Goal: Answer question/provide support: Share knowledge or assist other users

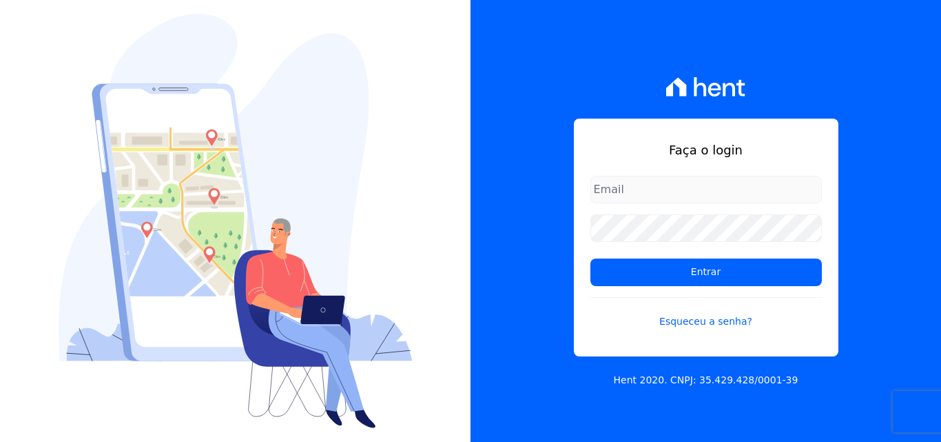
drag, startPoint x: 674, startPoint y: 185, endPoint x: 675, endPoint y: 198, distance: 13.8
click at [674, 185] on input "email" at bounding box center [705, 190] width 231 height 28
type input "[EMAIL_ADDRESS][DOMAIN_NAME]"
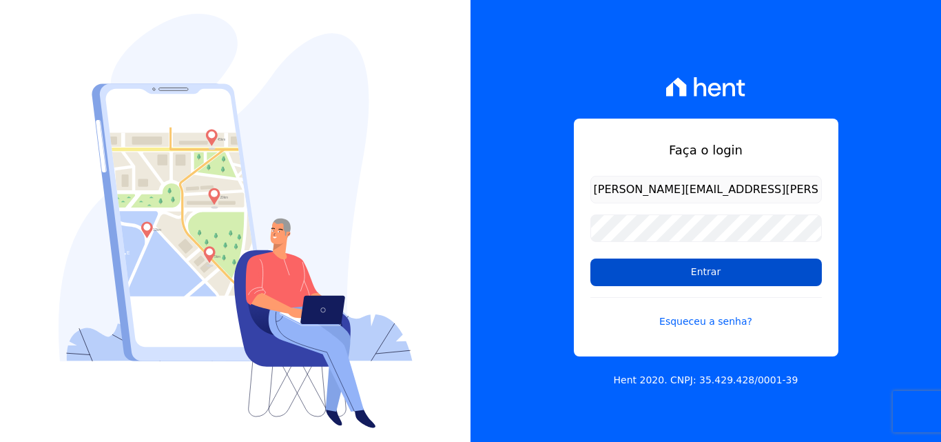
click at [603, 274] on input "Entrar" at bounding box center [705, 272] width 231 height 28
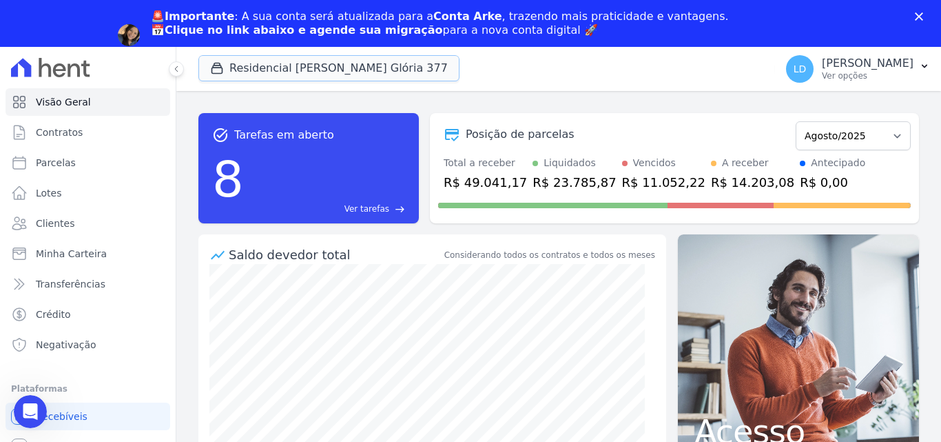
drag, startPoint x: 318, startPoint y: 69, endPoint x: 297, endPoint y: 92, distance: 30.7
click at [318, 70] on button "Residencial [PERSON_NAME] Glória 377" at bounding box center [328, 68] width 261 height 26
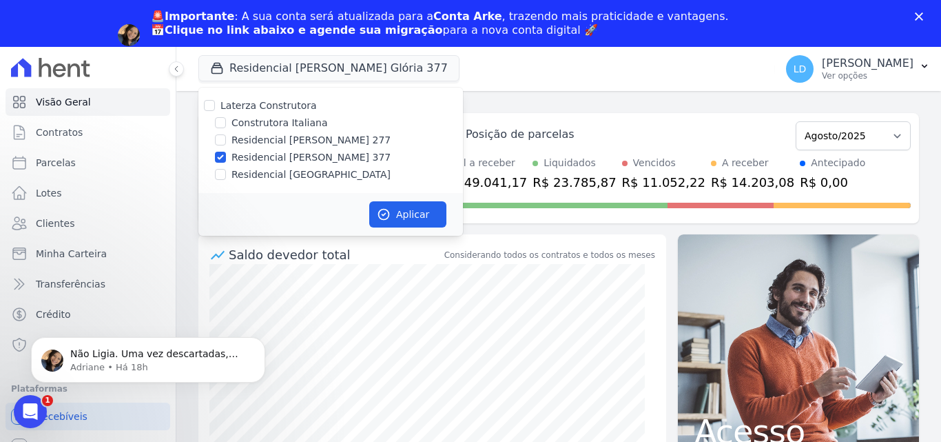
click at [218, 106] on div "Laterza Construtora" at bounding box center [330, 106] width 265 height 14
click at [120, 363] on p "Adriane • Há 18h" at bounding box center [159, 367] width 178 height 12
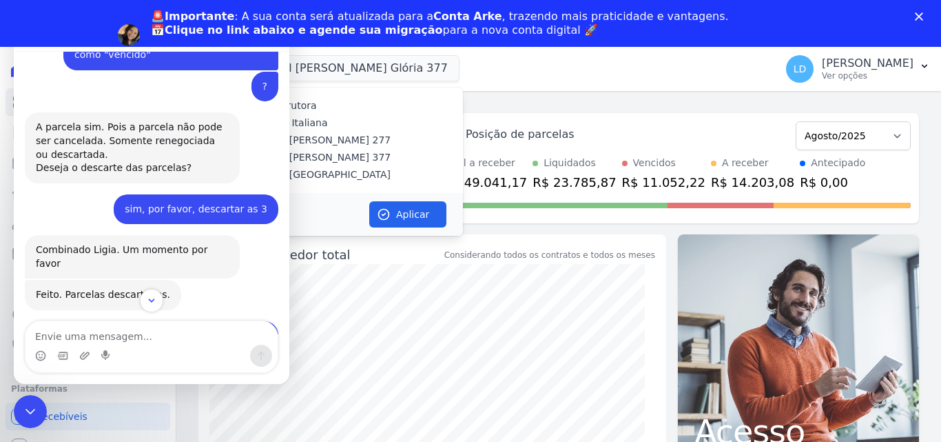
scroll to position [876, 0]
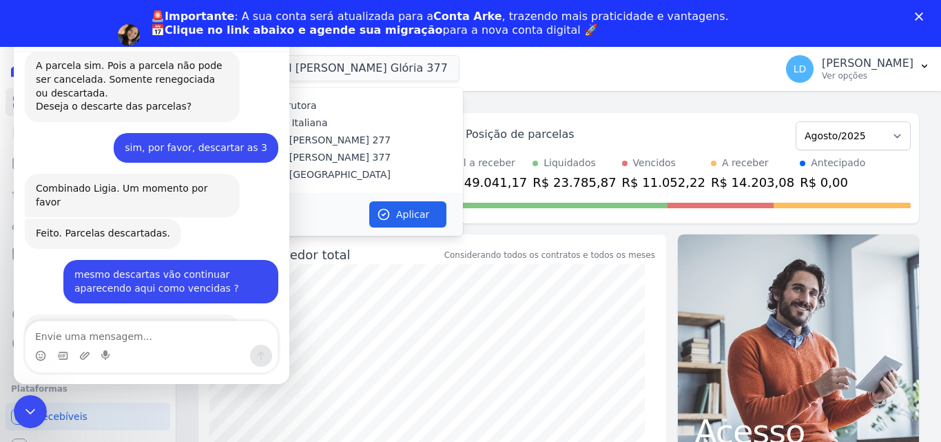
drag, startPoint x: 637, startPoint y: 97, endPoint x: 595, endPoint y: 133, distance: 54.7
click at [635, 98] on div "task_alt Tarefas em aberto 8 Ver tarefas east Posição de parcelas Abril/2024 Ma…" at bounding box center [558, 289] width 765 height 397
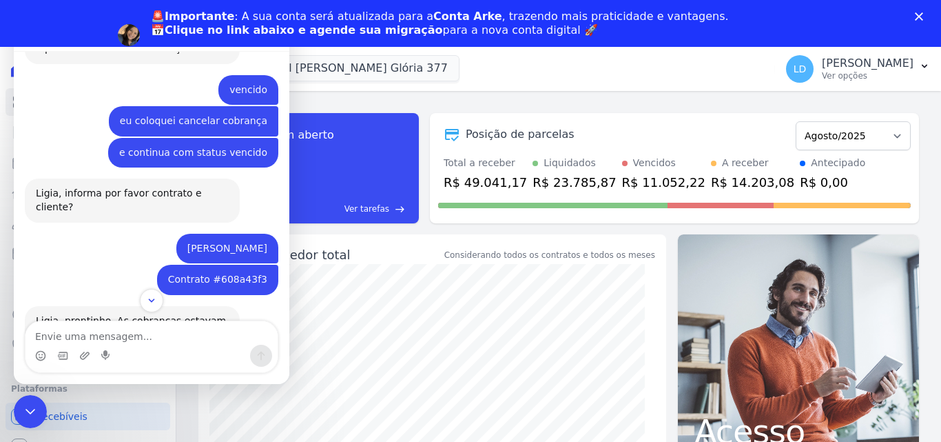
scroll to position [551, 0]
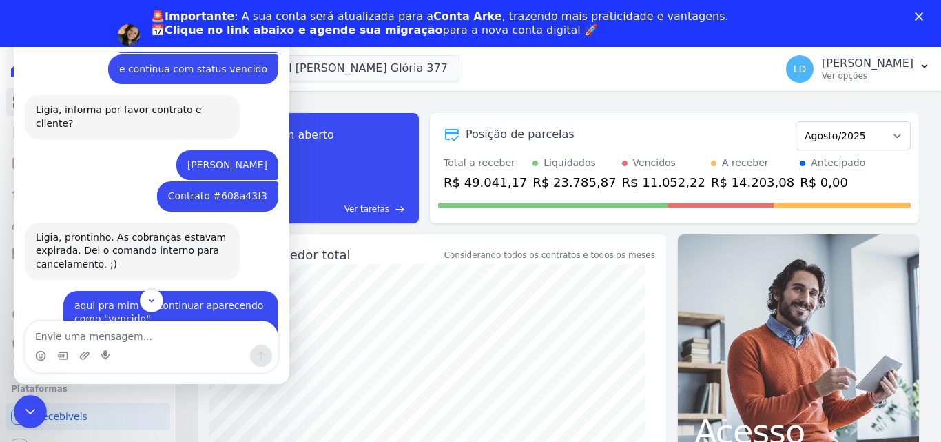
drag, startPoint x: 107, startPoint y: 116, endPoint x: 265, endPoint y: 114, distance: 157.8
click at [265, 150] on div "[PERSON_NAME] Lígia • Há 21h" at bounding box center [227, 165] width 102 height 30
copy div "[PERSON_NAME]"
click at [34, 408] on icon "Encerramento do Messenger da Intercom" at bounding box center [28, 409] width 17 height 17
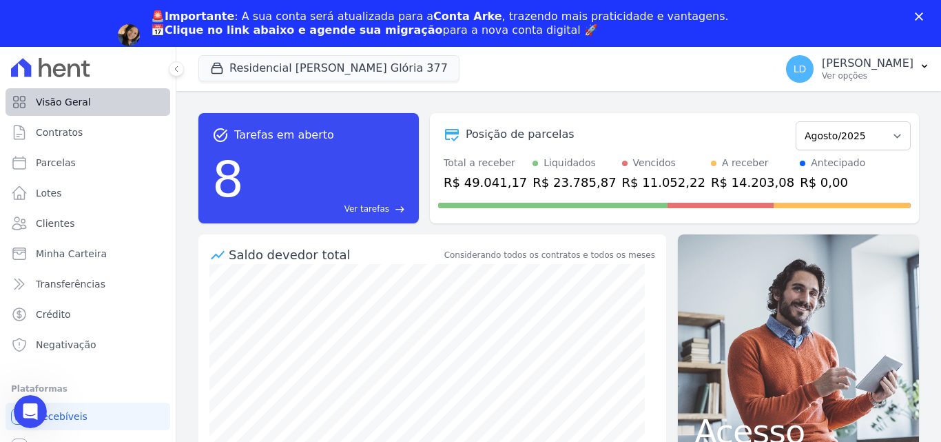
scroll to position [876, 0]
click at [63, 221] on span "Clientes" at bounding box center [55, 223] width 39 height 14
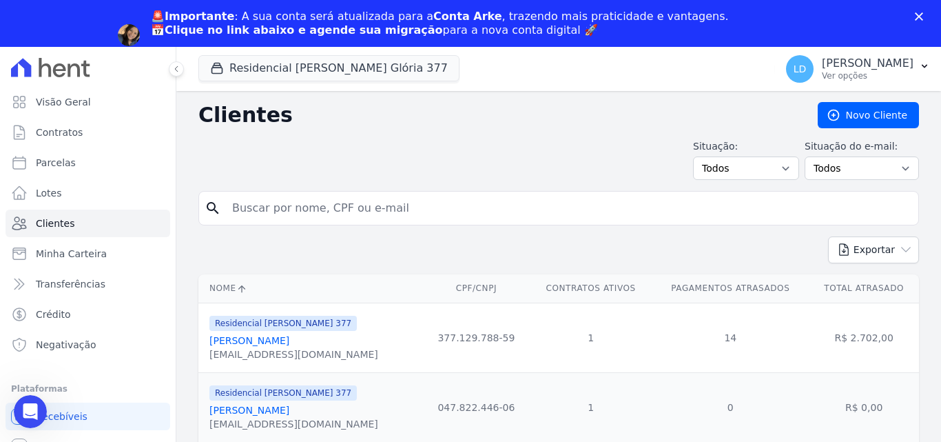
click at [273, 201] on input "search" at bounding box center [568, 208] width 689 height 28
paste input "[PERSON_NAME]"
type input "[PERSON_NAME]"
click at [471, 202] on input "[PERSON_NAME]" at bounding box center [568, 208] width 689 height 28
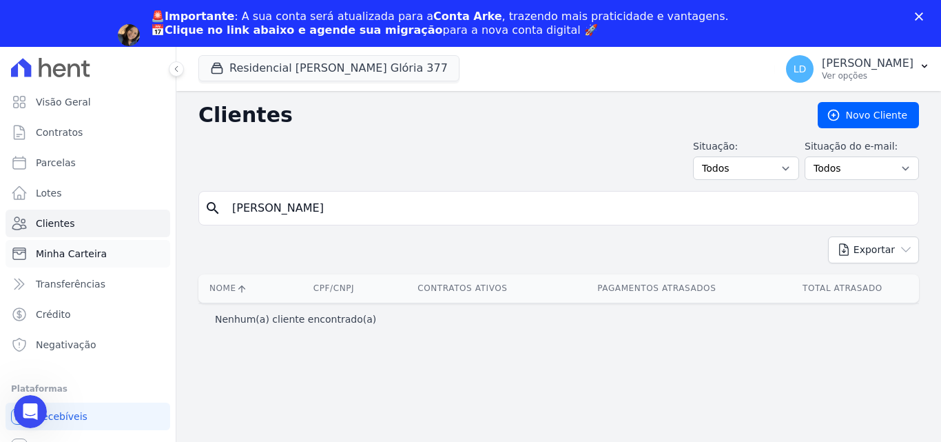
click at [83, 249] on span "Minha Carteira" at bounding box center [71, 254] width 71 height 14
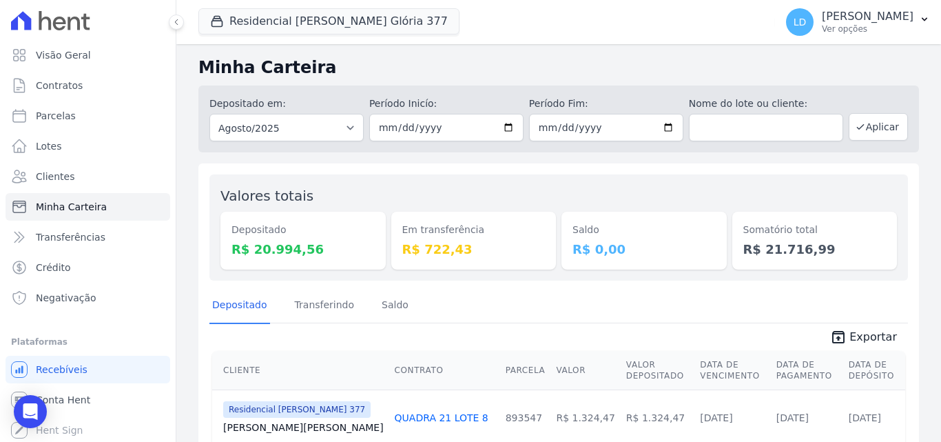
click at [99, 203] on span "Minha Carteira" at bounding box center [71, 207] width 71 height 14
click at [93, 176] on link "Clientes" at bounding box center [88, 177] width 165 height 28
click at [72, 172] on link "Clientes" at bounding box center [88, 177] width 165 height 28
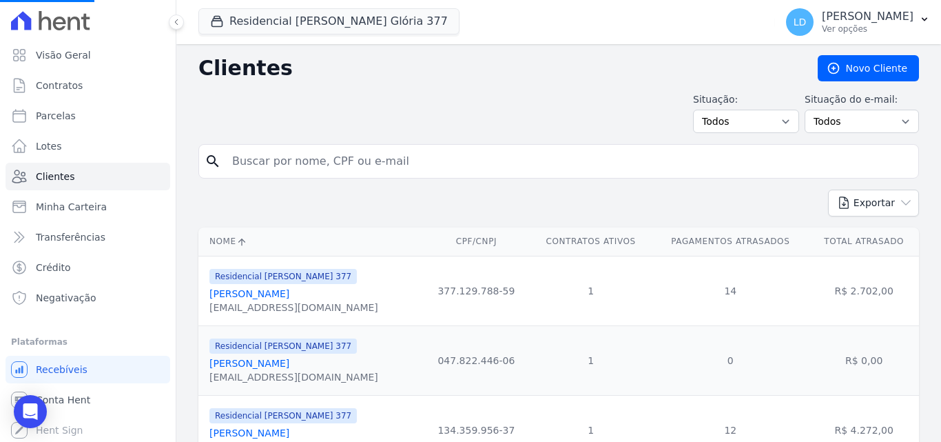
click at [346, 160] on input "search" at bounding box center [568, 161] width 689 height 28
paste input "[PERSON_NAME]"
type input "[PERSON_NAME]"
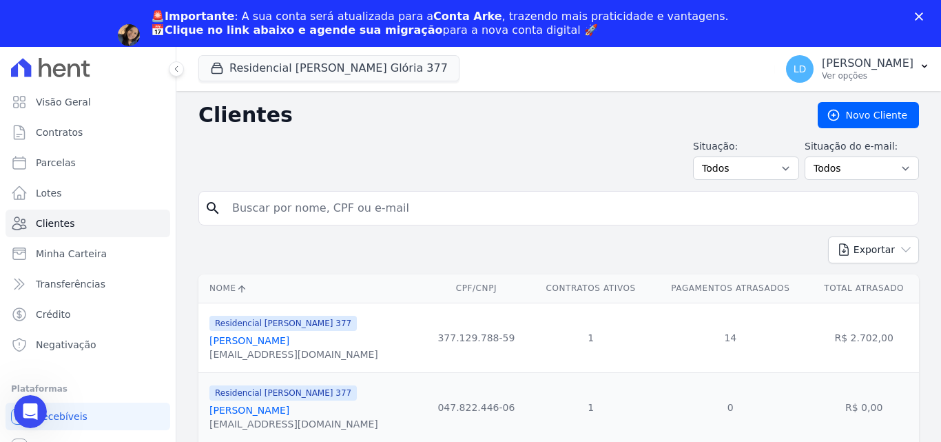
click at [274, 211] on input "search" at bounding box center [568, 208] width 689 height 28
paste input "[PERSON_NAME]"
drag, startPoint x: 372, startPoint y: 207, endPoint x: 550, endPoint y: 211, distance: 177.8
click at [547, 212] on input "[PERSON_NAME]" at bounding box center [568, 208] width 689 height 28
type input "[PERSON_NAME]"
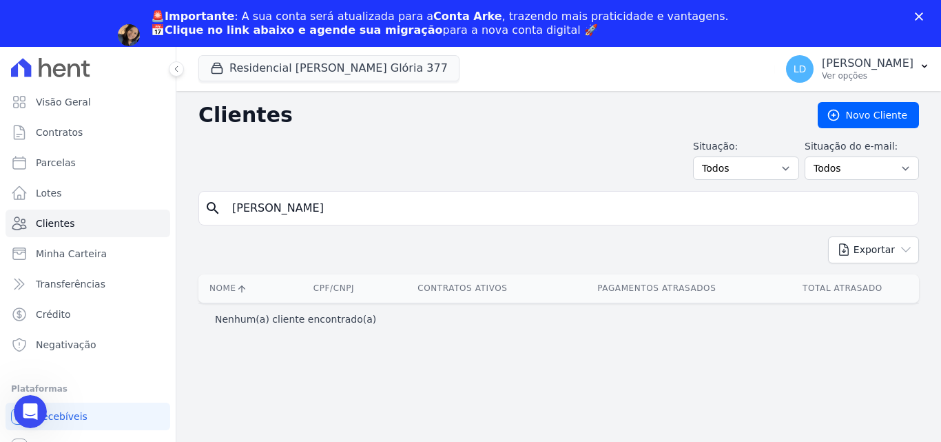
click at [234, 212] on input "[PERSON_NAME]" at bounding box center [568, 208] width 689 height 28
drag, startPoint x: 309, startPoint y: 210, endPoint x: 515, endPoint y: 219, distance: 206.2
click at [515, 219] on input "[PERSON_NAME]" at bounding box center [568, 208] width 689 height 28
type input "[PERSON_NAME]"
click at [26, 417] on icon "Abertura do Messenger da Intercom" at bounding box center [28, 409] width 23 height 23
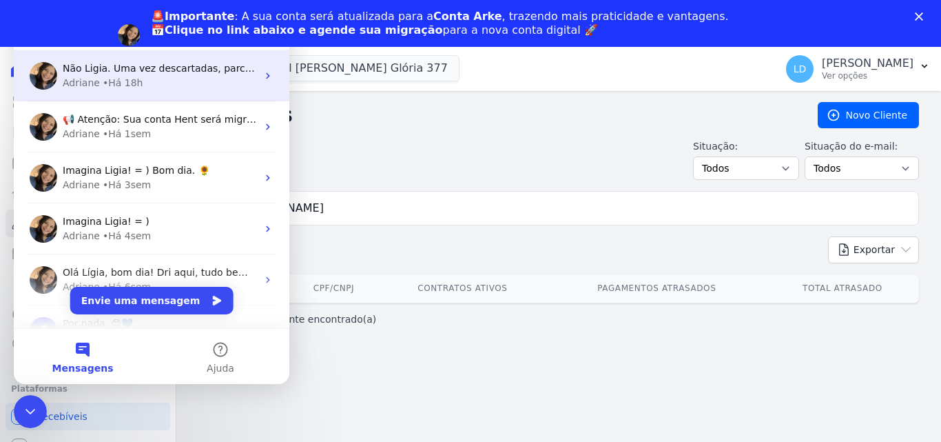
click at [126, 83] on div "• Há 18h" at bounding box center [123, 83] width 41 height 14
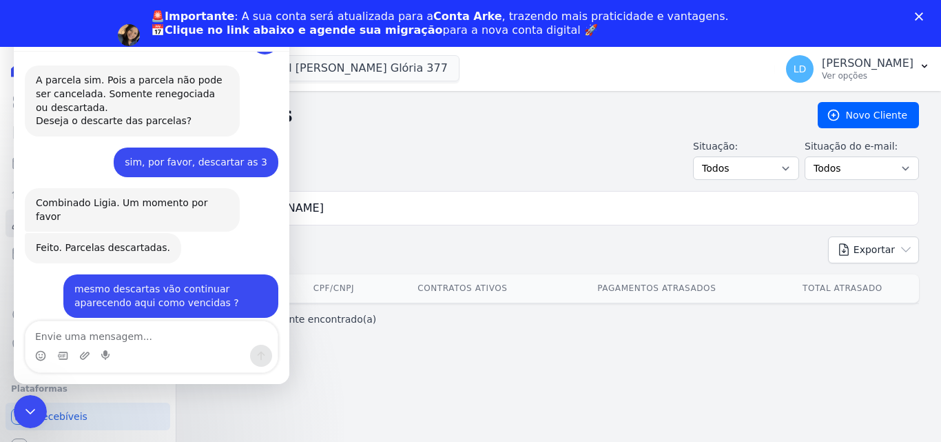
scroll to position [876, 0]
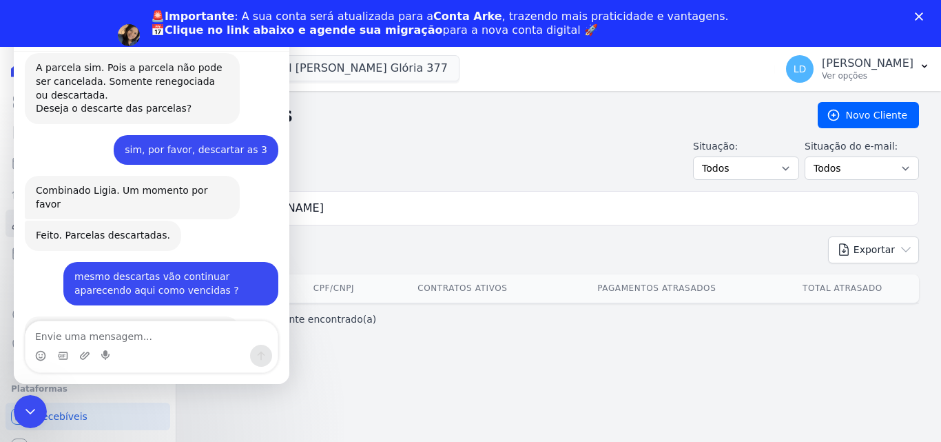
click at [371, 367] on div "Clientes [GEOGRAPHIC_DATA] Situação: Todos Adimplentes Inadimplentes Situação d…" at bounding box center [558, 289] width 765 height 397
click at [36, 413] on icon "Encerramento do Messenger da Intercom" at bounding box center [28, 409] width 17 height 17
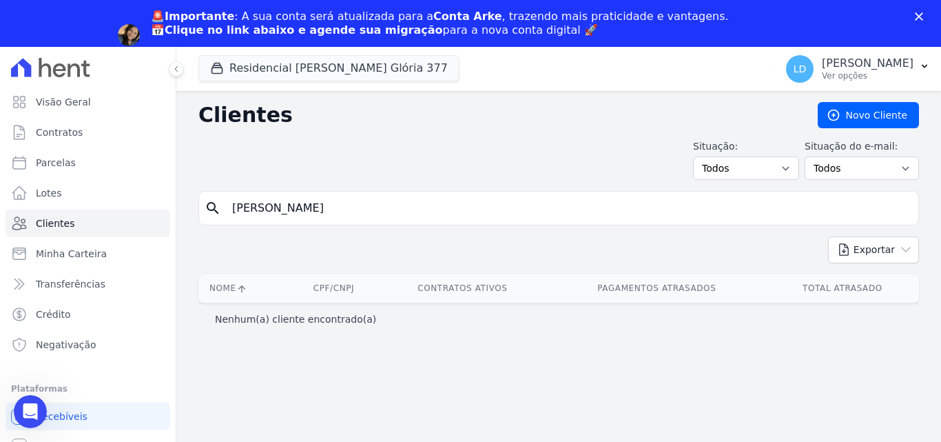
click at [922, 13] on polygon "Fechar" at bounding box center [919, 16] width 8 height 8
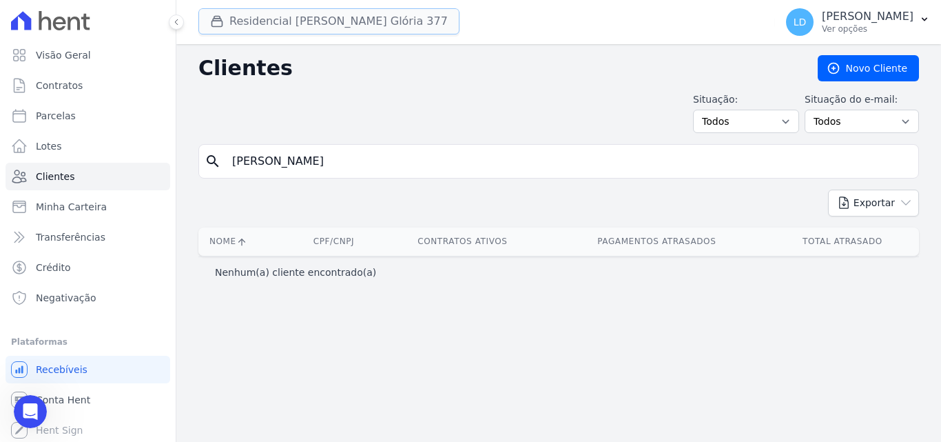
click at [304, 16] on button "Residencial [PERSON_NAME] Glória 377" at bounding box center [328, 21] width 261 height 26
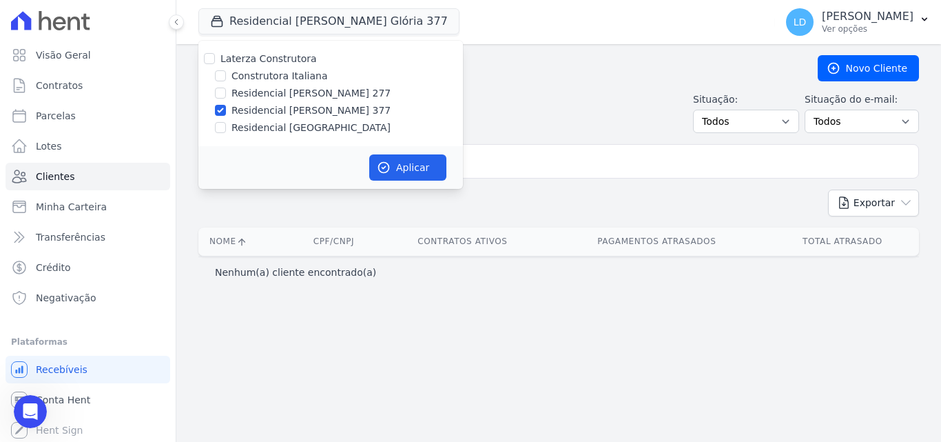
drag, startPoint x: 251, startPoint y: 58, endPoint x: 339, endPoint y: 96, distance: 96.0
click at [251, 58] on label "Laterza Construtora" at bounding box center [268, 58] width 96 height 11
click at [215, 58] on input "Laterza Construtora" at bounding box center [209, 58] width 11 height 11
checkbox input "true"
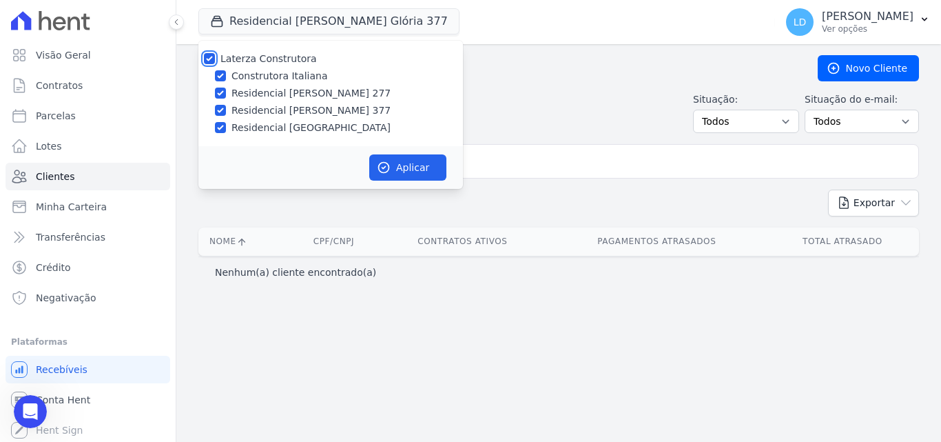
checkbox input "true"
click at [424, 174] on button "Aplicar" at bounding box center [407, 167] width 77 height 26
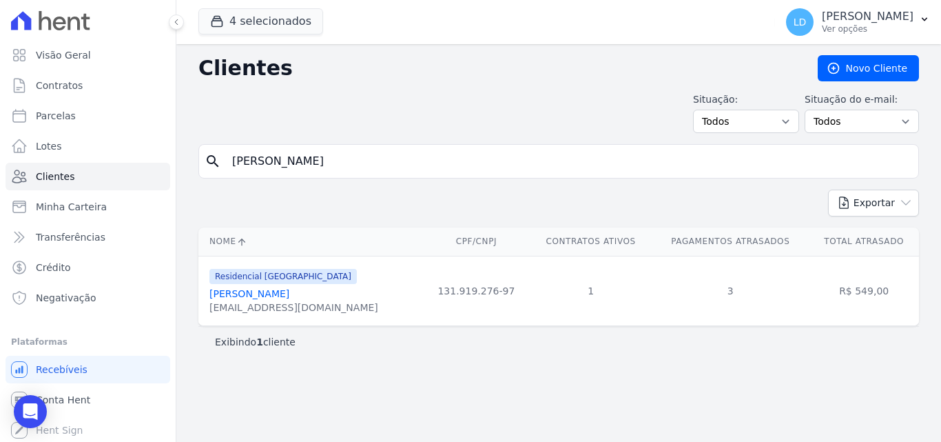
click at [335, 163] on input "[PERSON_NAME]" at bounding box center [568, 161] width 689 height 28
click at [229, 295] on link "[PERSON_NAME]" at bounding box center [249, 293] width 80 height 11
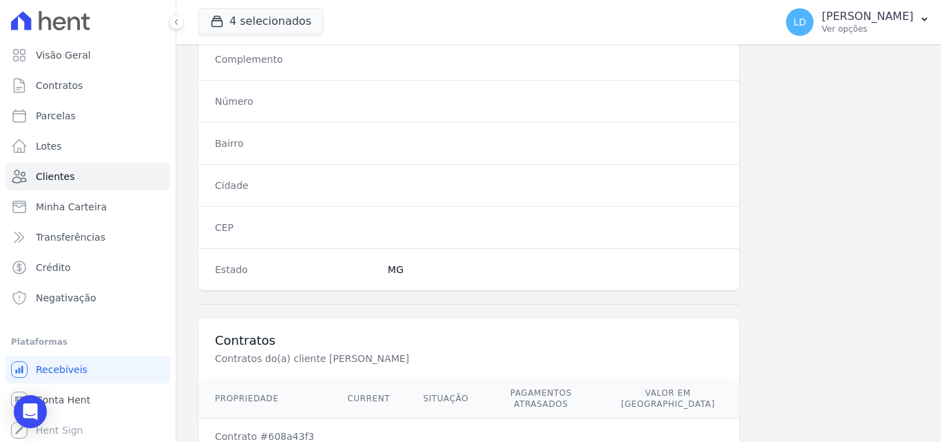
scroll to position [847, 0]
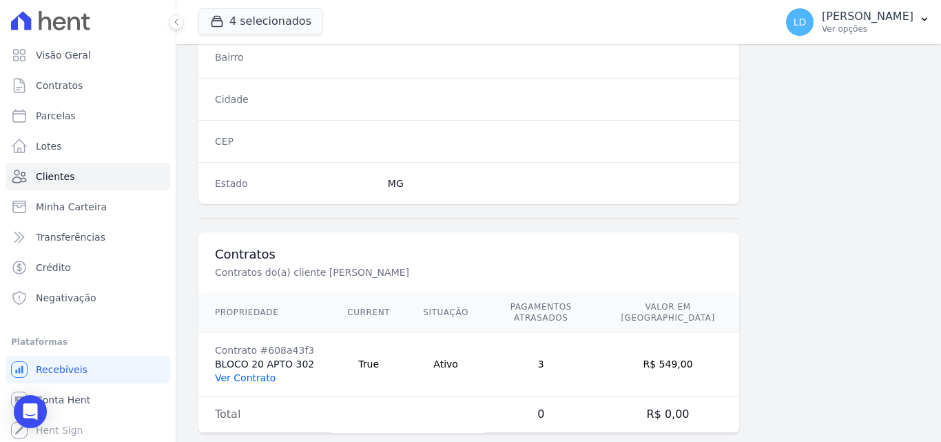
click at [260, 372] on link "Ver Contrato" at bounding box center [245, 377] width 61 height 11
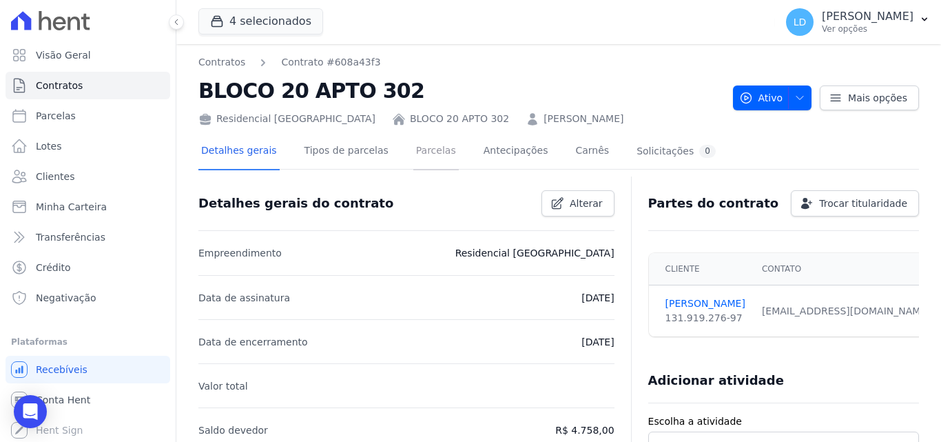
click at [414, 149] on link "Parcelas" at bounding box center [435, 152] width 45 height 37
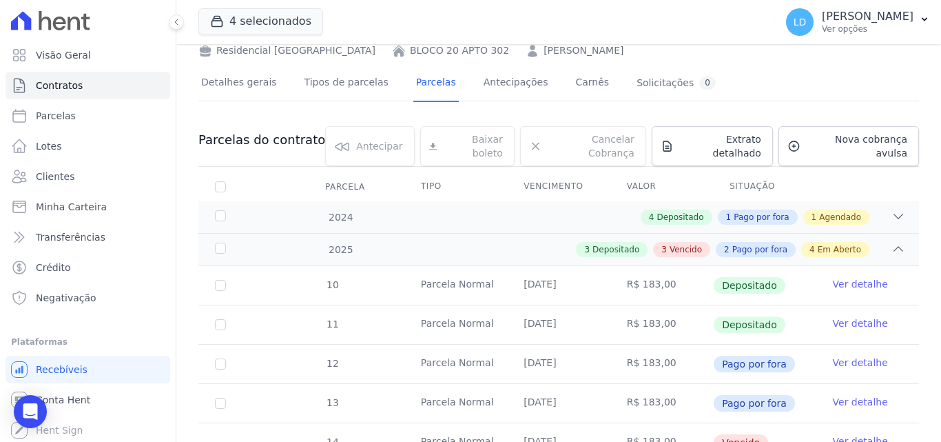
scroll to position [207, 0]
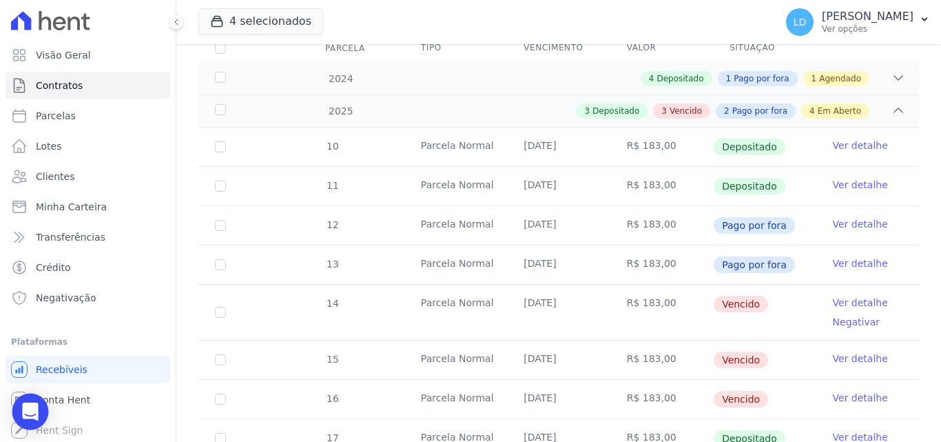
click at [20, 409] on div "Open Intercom Messenger" at bounding box center [30, 411] width 37 height 37
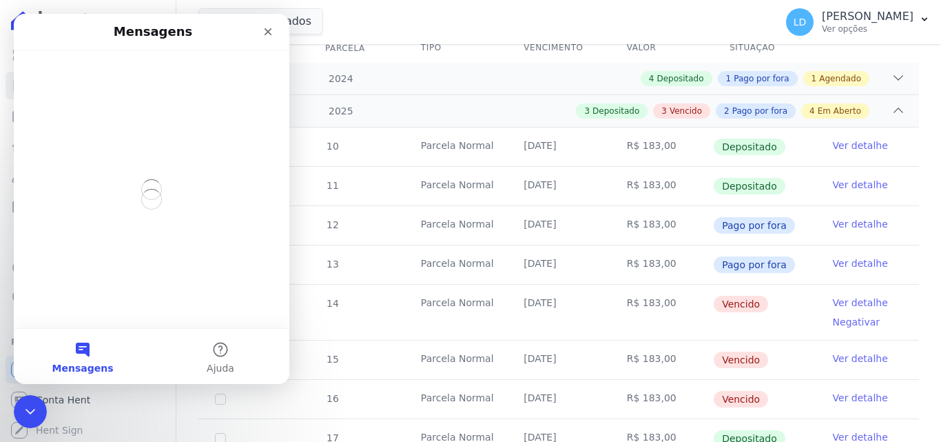
scroll to position [0, 0]
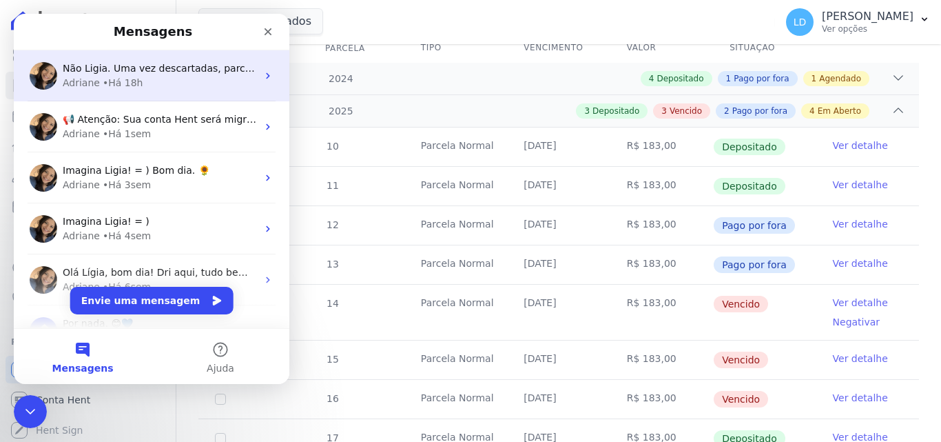
click at [123, 73] on span "Não Ligia. Uma vez descartadas, parcelas sumirão do contrato." at bounding box center [216, 68] width 306 height 11
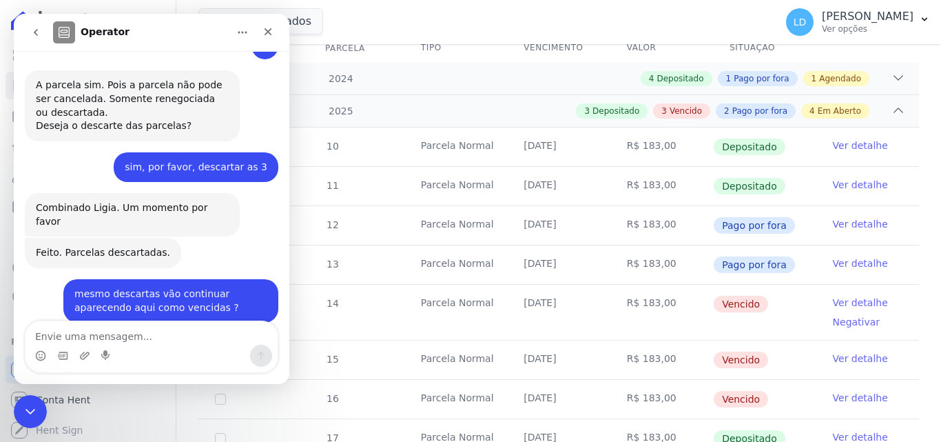
scroll to position [876, 0]
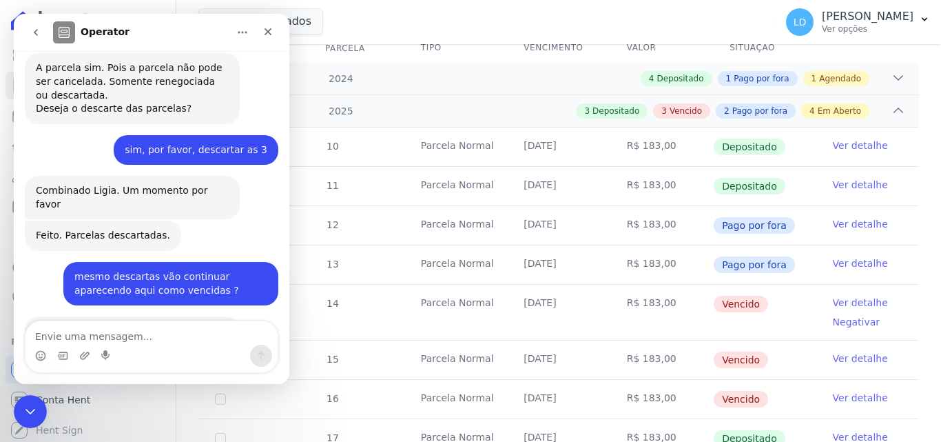
click at [110, 335] on textarea "Envie uma mensagem..." at bounding box center [151, 332] width 252 height 23
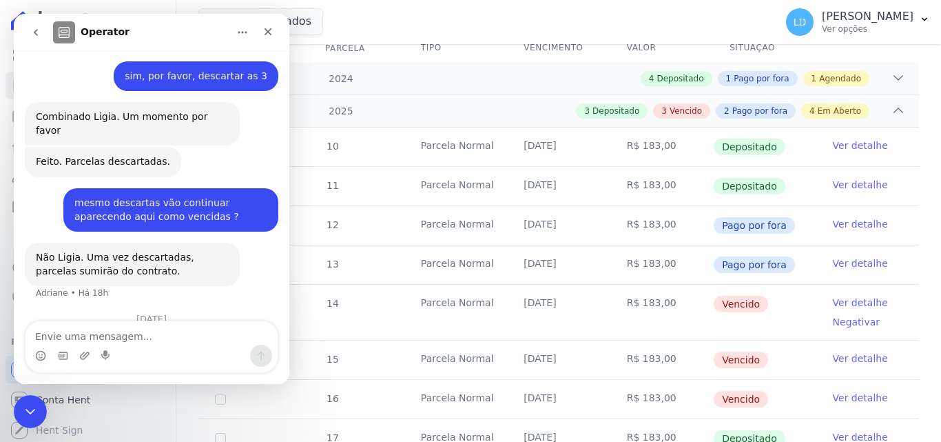
scroll to position [986, 0]
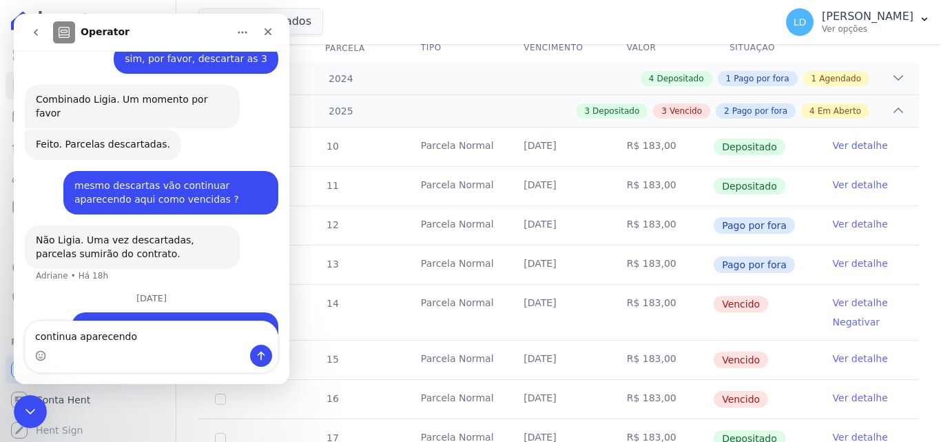
type textarea "continua aparecendo"
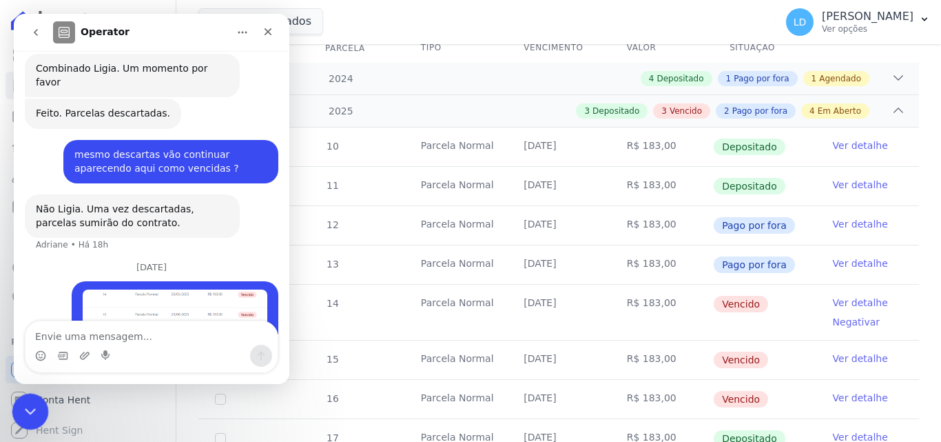
drag, startPoint x: 30, startPoint y: 413, endPoint x: 386, endPoint y: 393, distance: 357.4
click at [30, 413] on icon "Encerramento do Messenger da Intercom" at bounding box center [28, 409] width 17 height 17
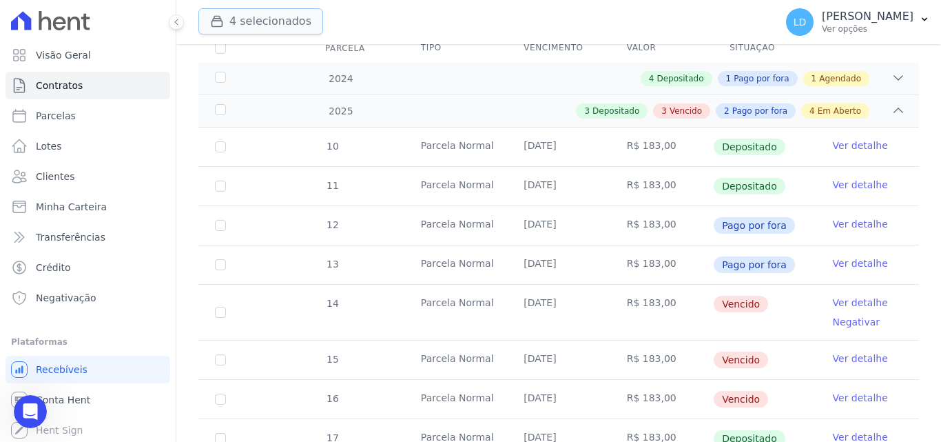
click at [260, 18] on button "4 selecionados" at bounding box center [260, 21] width 125 height 26
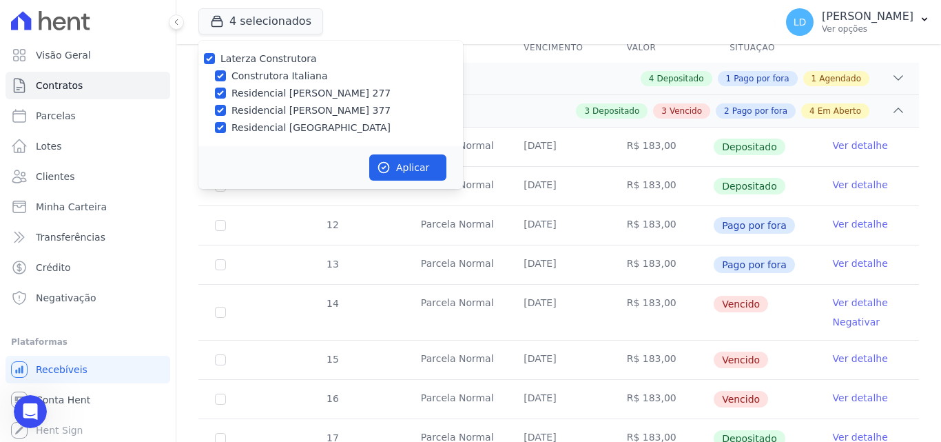
drag, startPoint x: 485, startPoint y: 30, endPoint x: 609, endPoint y: 25, distance: 124.1
click at [487, 29] on div "4 selecionados Laterza Construtora Construtora Italiana Residencial [PERSON_NAM…" at bounding box center [483, 21] width 571 height 45
drag, startPoint x: 874, startPoint y: 23, endPoint x: 873, endPoint y: 34, distance: 11.0
click at [874, 28] on div "[PERSON_NAME] Ver opções" at bounding box center [868, 22] width 92 height 25
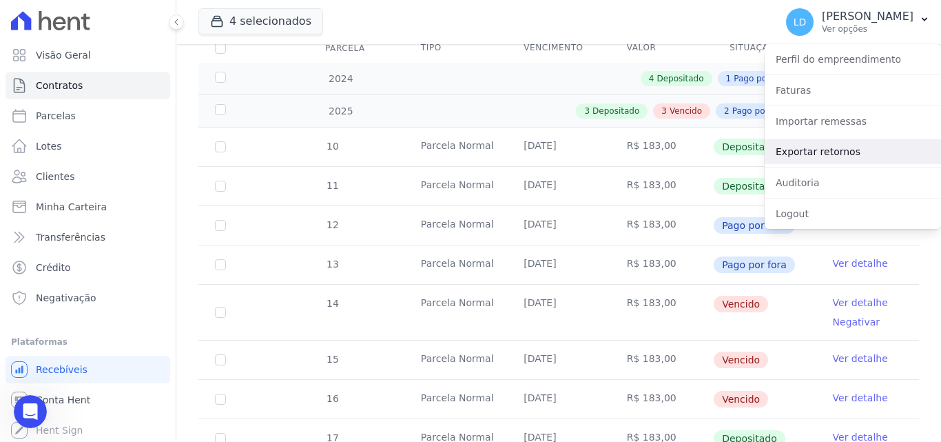
click at [844, 150] on link "Exportar retornos" at bounding box center [853, 151] width 176 height 25
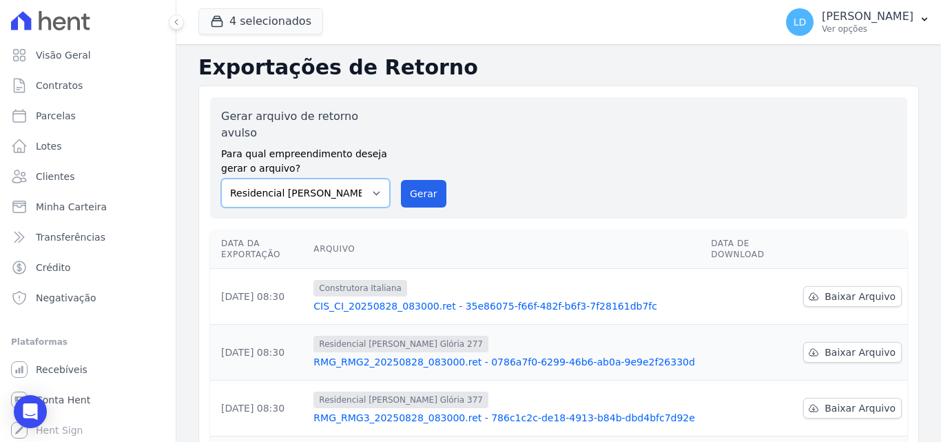
click at [321, 178] on select "Construtora Italiana Residencial [PERSON_NAME] 277 Residencial [PERSON_NAME][ST…" at bounding box center [305, 192] width 169 height 29
select select "29fc0423-bfd4-480a-835e-7e440cfe6eb8"
click at [221, 178] on select "Construtora Italiana Residencial [PERSON_NAME] 277 Residencial [PERSON_NAME][ST…" at bounding box center [305, 192] width 169 height 29
click at [426, 180] on button "Gerar" at bounding box center [423, 194] width 45 height 28
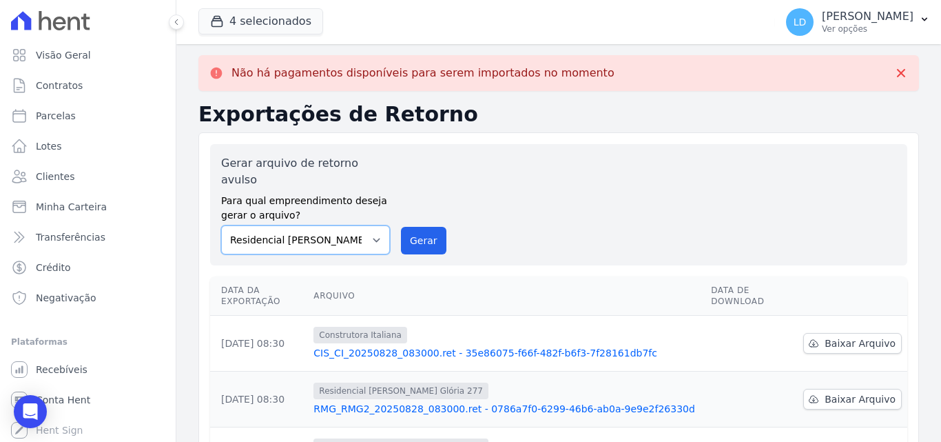
click at [322, 225] on select "Construtora Italiana Residencial [PERSON_NAME] 277 Residencial [PERSON_NAME][ST…" at bounding box center [305, 239] width 169 height 29
click at [221, 225] on select "Construtora Italiana Residencial [PERSON_NAME] 277 Residencial [PERSON_NAME][ST…" at bounding box center [305, 239] width 169 height 29
click at [415, 227] on button "Gerar" at bounding box center [423, 241] width 45 height 28
click at [349, 232] on select "Construtora Italiana Residencial [PERSON_NAME] 277 Residencial [PERSON_NAME][ST…" at bounding box center [305, 239] width 169 height 29
select select "0cd9190e-dfd9-46e5-afc8-7298ef4c0c2b"
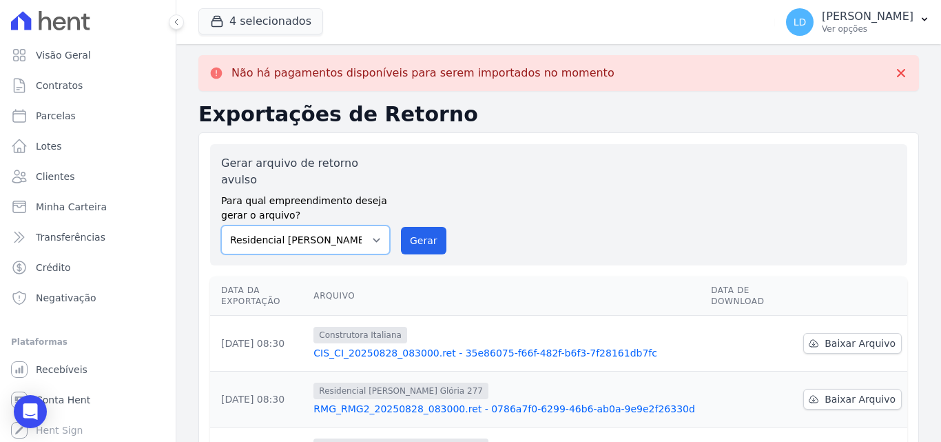
click at [221, 225] on select "Construtora Italiana Residencial [PERSON_NAME] 277 Residencial [PERSON_NAME][ST…" at bounding box center [305, 239] width 169 height 29
drag, startPoint x: 411, startPoint y: 221, endPoint x: 531, endPoint y: 128, distance: 152.3
click at [411, 227] on button "Gerar" at bounding box center [423, 241] width 45 height 28
drag, startPoint x: 299, startPoint y: 227, endPoint x: 299, endPoint y: 236, distance: 9.6
click at [299, 227] on select "Construtora Italiana Residencial [PERSON_NAME] 277 Residencial [PERSON_NAME][ST…" at bounding box center [305, 239] width 169 height 29
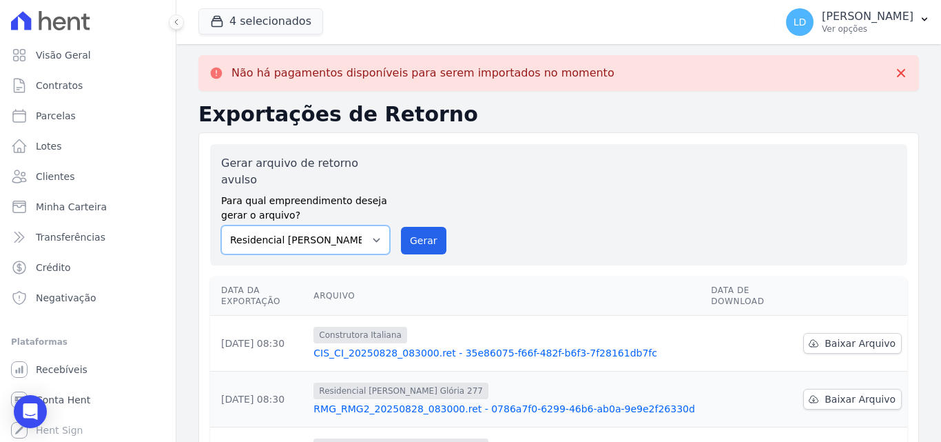
select select "6440c0a1-232b-4aa1-adfe-88cb95fffe46"
click at [221, 225] on select "Construtora Italiana Residencial [PERSON_NAME] 277 Residencial [PERSON_NAME][ST…" at bounding box center [305, 239] width 169 height 29
click at [402, 236] on button "Gerar" at bounding box center [423, 241] width 45 height 28
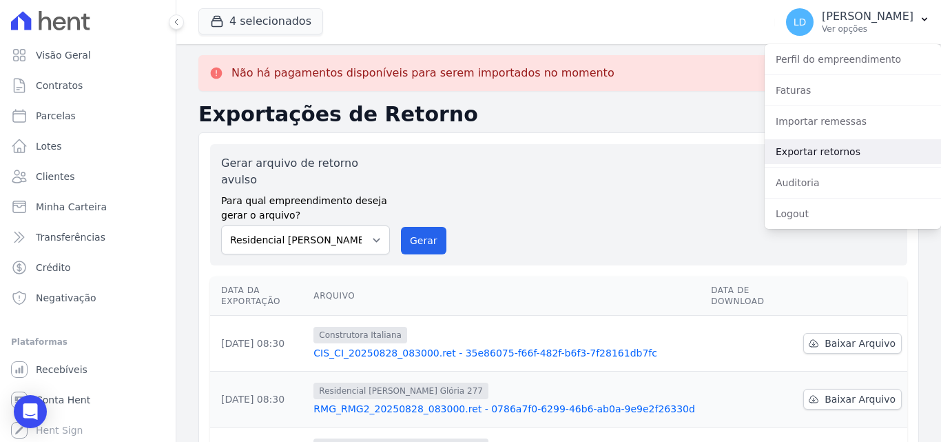
click at [871, 151] on link "Exportar retornos" at bounding box center [853, 151] width 176 height 25
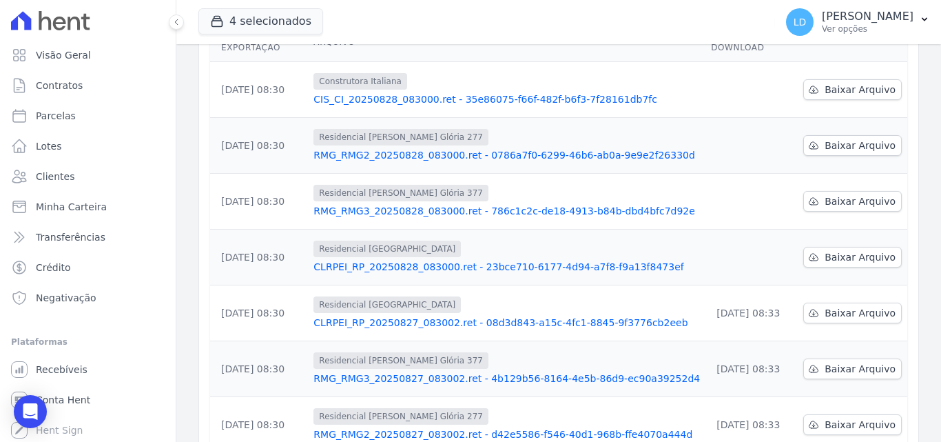
scroll to position [138, 0]
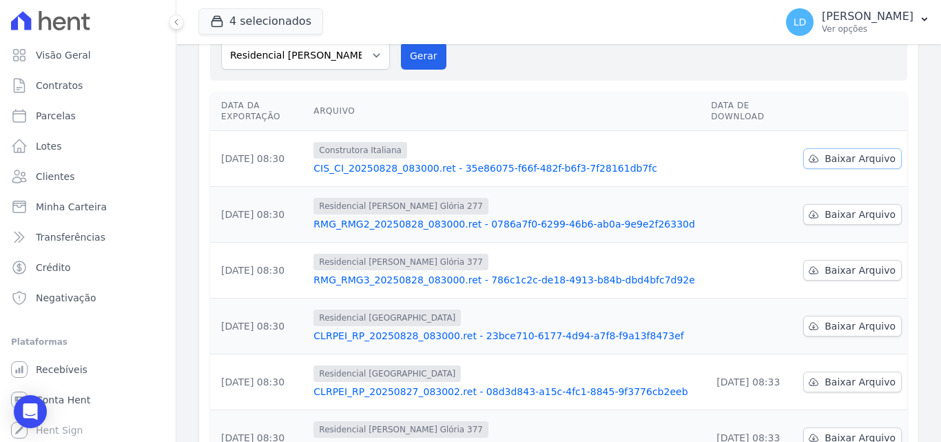
click at [845, 152] on span "Baixar Arquivo" at bounding box center [860, 159] width 71 height 14
click at [810, 209] on icon at bounding box center [813, 214] width 11 height 11
click at [828, 263] on span "Baixar Arquivo" at bounding box center [860, 270] width 71 height 14
click at [808, 320] on icon at bounding box center [813, 325] width 11 height 11
click at [856, 33] on p "Ver opções" at bounding box center [868, 28] width 92 height 11
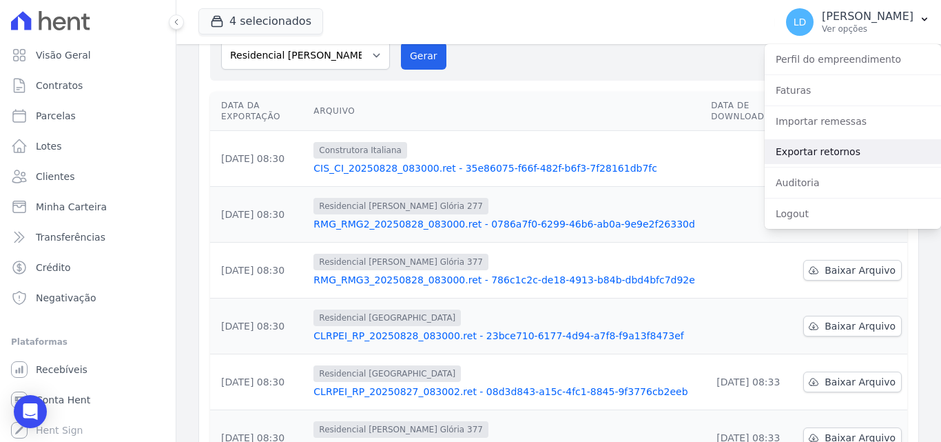
click at [854, 145] on link "Exportar retornos" at bounding box center [853, 151] width 176 height 25
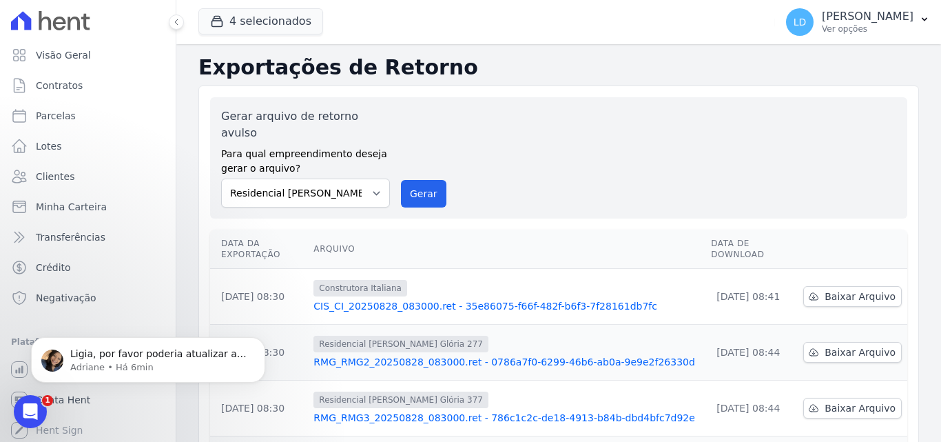
scroll to position [69, 0]
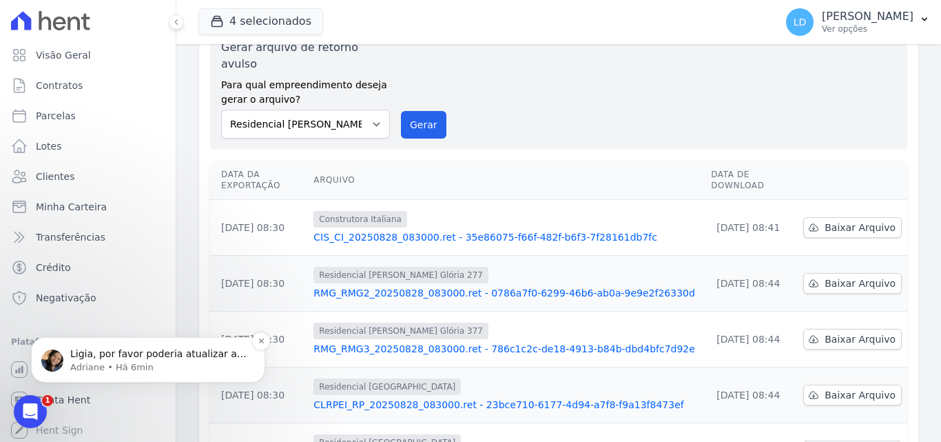
click at [139, 361] on p "Adriane • Há 6min" at bounding box center [159, 367] width 178 height 12
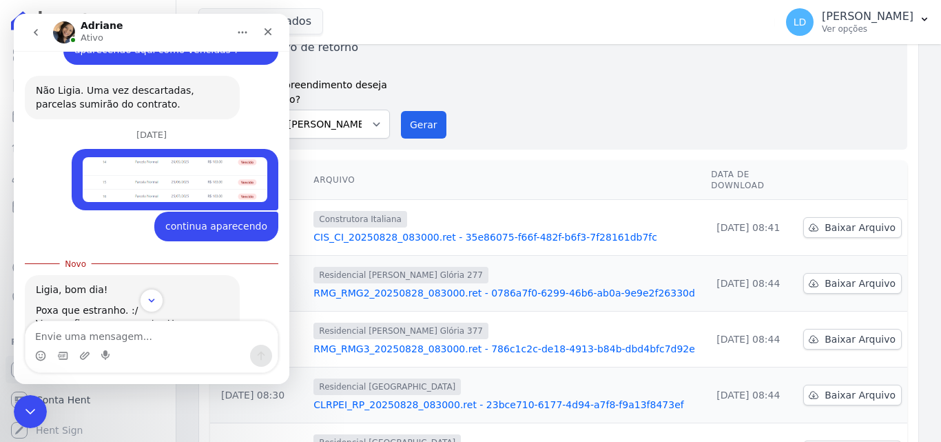
scroll to position [1173, 0]
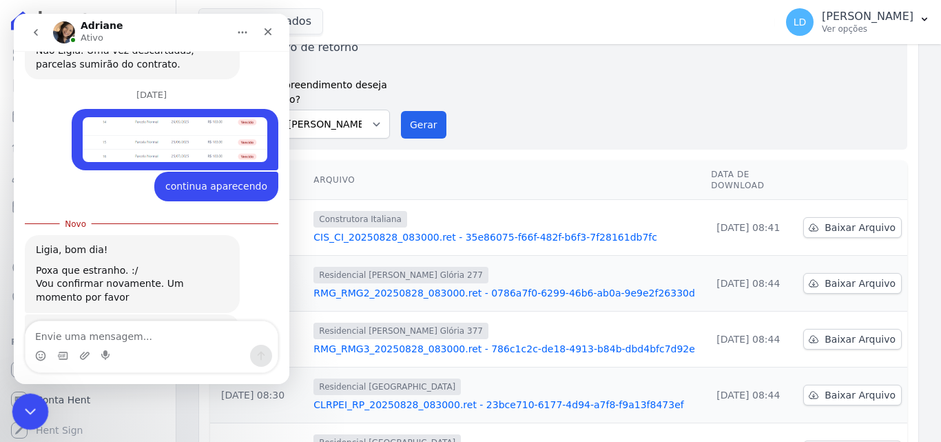
click at [32, 394] on div "Encerramento do Messenger da Intercom" at bounding box center [28, 409] width 33 height 33
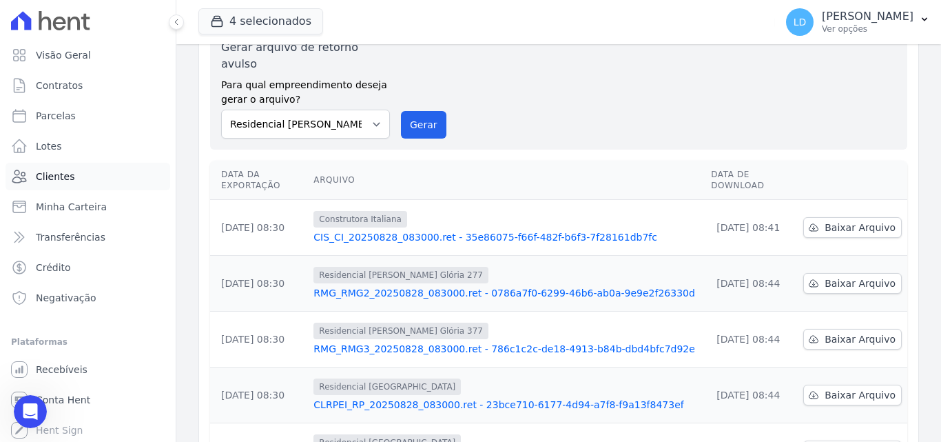
scroll to position [1150, 0]
click at [67, 177] on span "Clientes" at bounding box center [55, 176] width 39 height 14
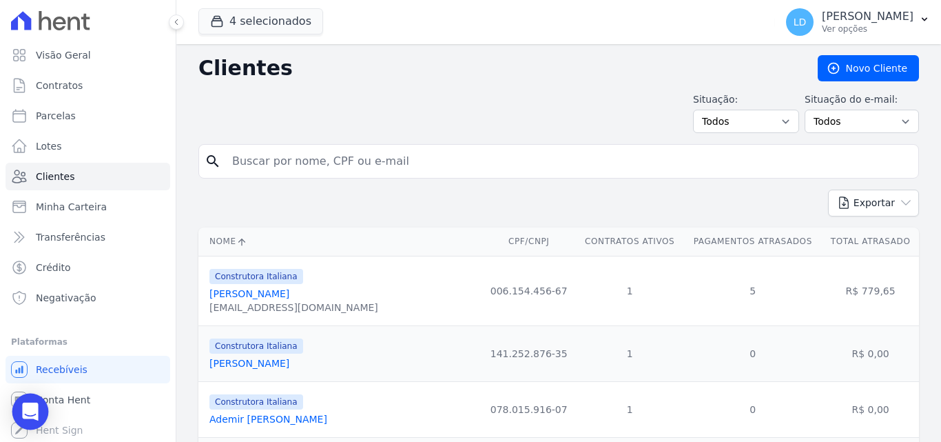
click at [41, 406] on div "Open Intercom Messenger" at bounding box center [30, 411] width 37 height 37
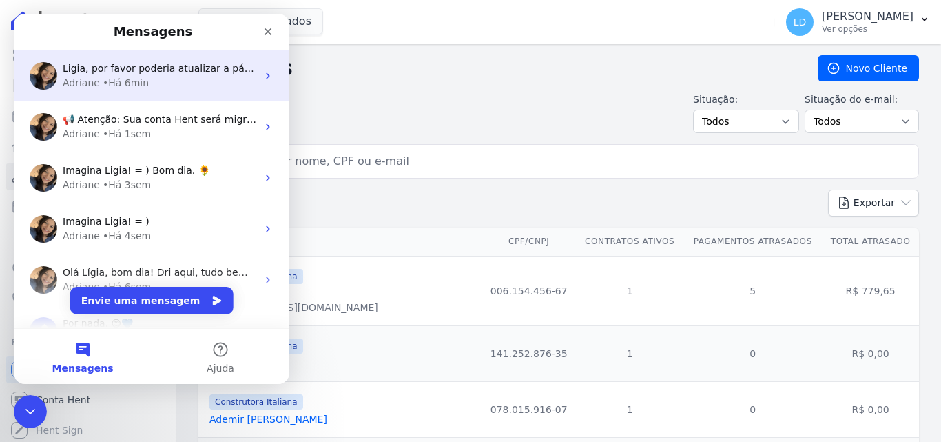
click at [152, 79] on div "Adriane • Há 6min" at bounding box center [160, 83] width 194 height 14
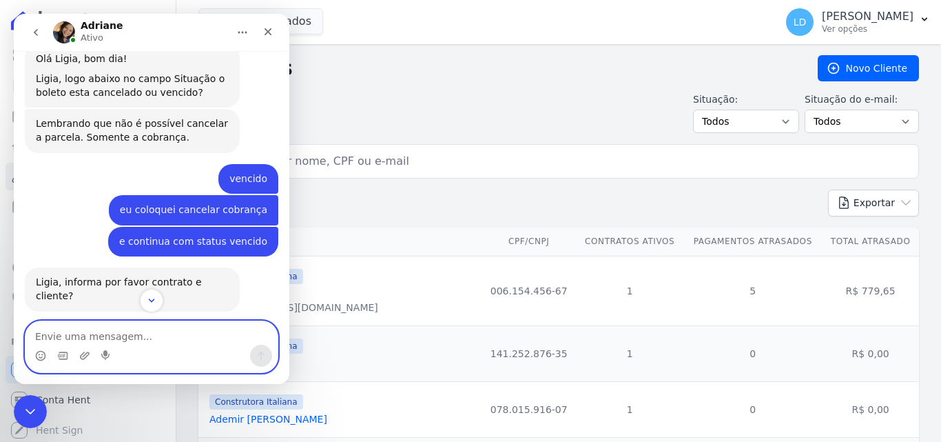
scroll to position [393, 0]
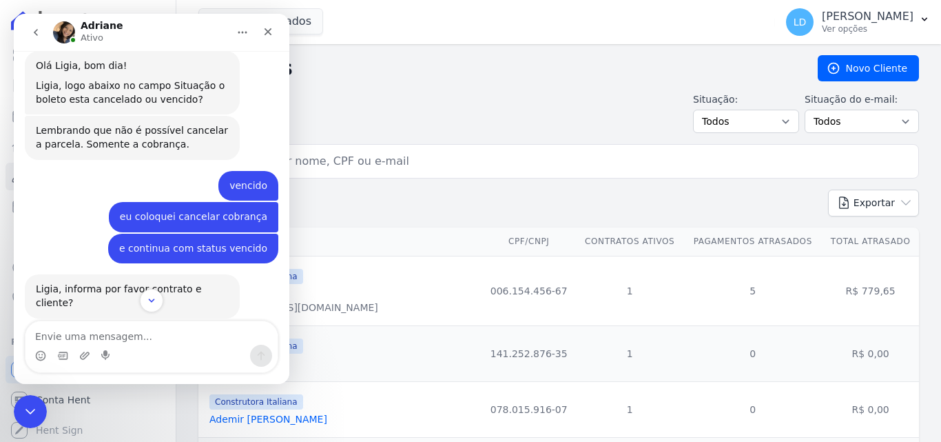
drag, startPoint x: 109, startPoint y: 290, endPoint x: 233, endPoint y: 292, distance: 124.0
click at [233, 292] on div "Messenger da Intercom" at bounding box center [152, 300] width 276 height 23
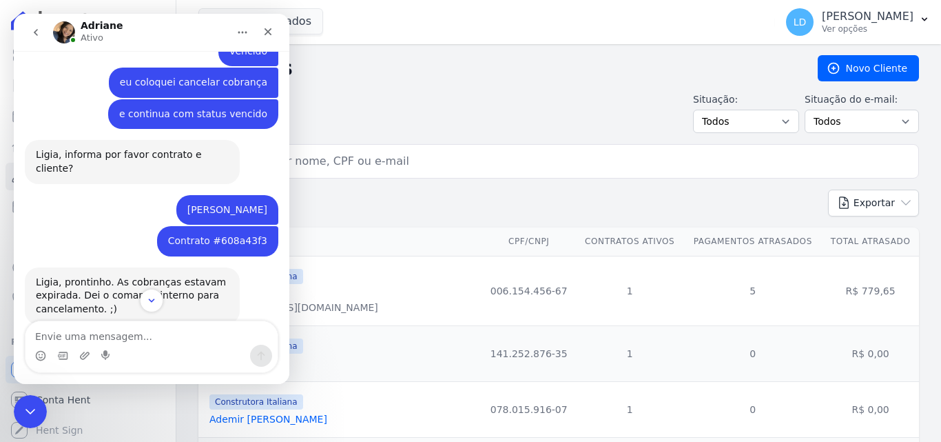
scroll to position [530, 0]
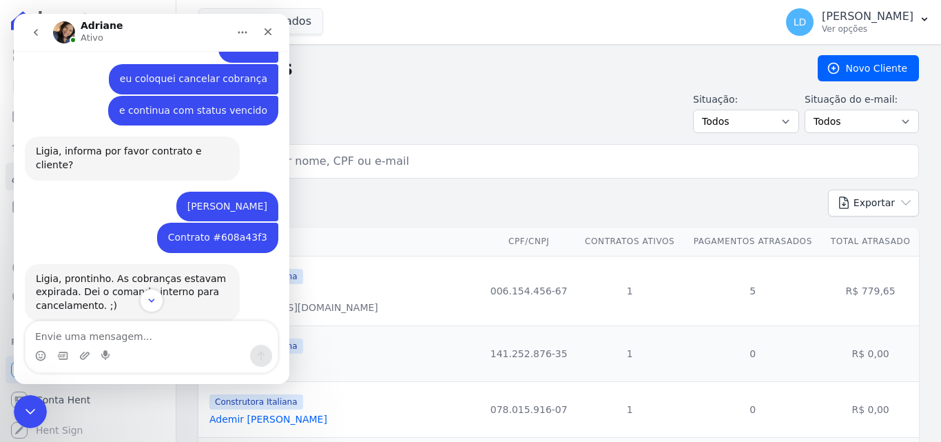
drag, startPoint x: 107, startPoint y: 152, endPoint x: 262, endPoint y: 154, distance: 155.7
click at [262, 192] on div "[PERSON_NAME] Lígia • Há 21h" at bounding box center [227, 207] width 102 height 30
copy div "[PERSON_NAME]"
drag, startPoint x: 23, startPoint y: 406, endPoint x: 100, endPoint y: 663, distance: 267.4
click at [22, 406] on icon "Encerramento do Messenger da Intercom" at bounding box center [28, 409] width 17 height 17
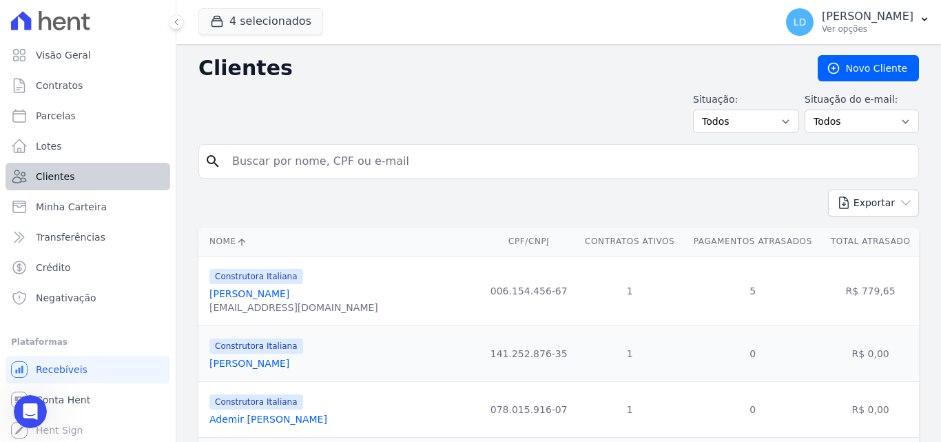
scroll to position [1150, 0]
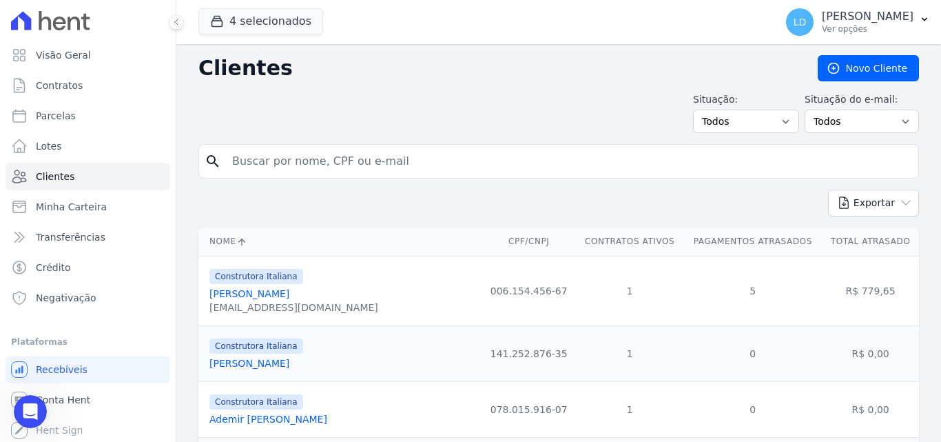
click at [278, 154] on input "search" at bounding box center [568, 161] width 689 height 28
type input "[PERSON_NAME]"
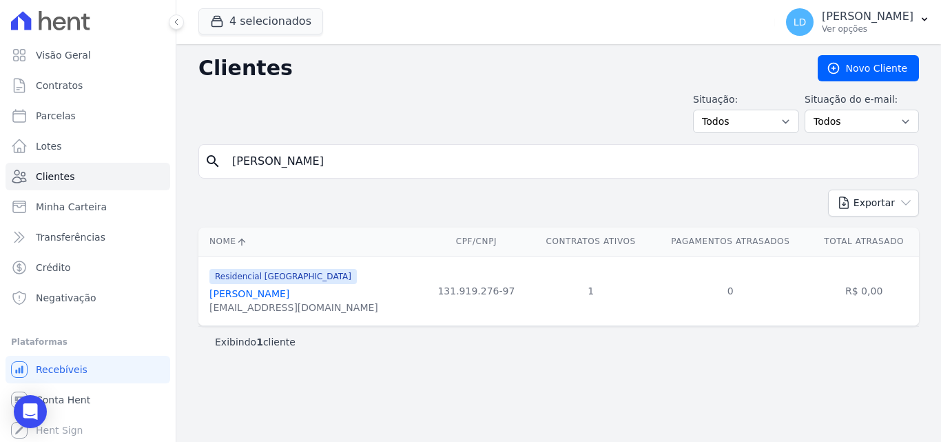
click at [289, 293] on link "[PERSON_NAME]" at bounding box center [249, 293] width 80 height 11
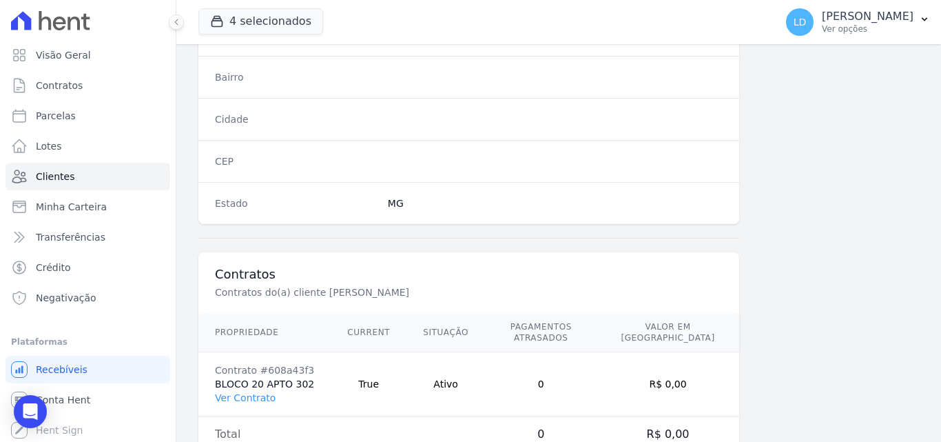
scroll to position [847, 0]
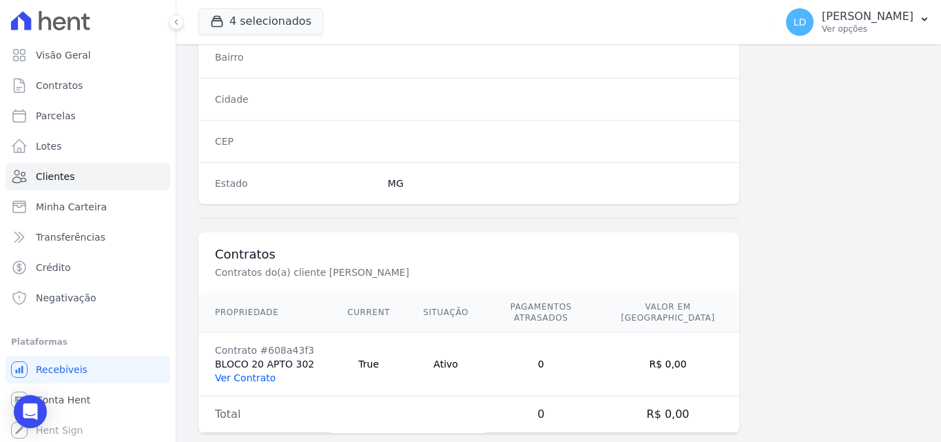
click at [252, 372] on link "Ver Contrato" at bounding box center [245, 377] width 61 height 11
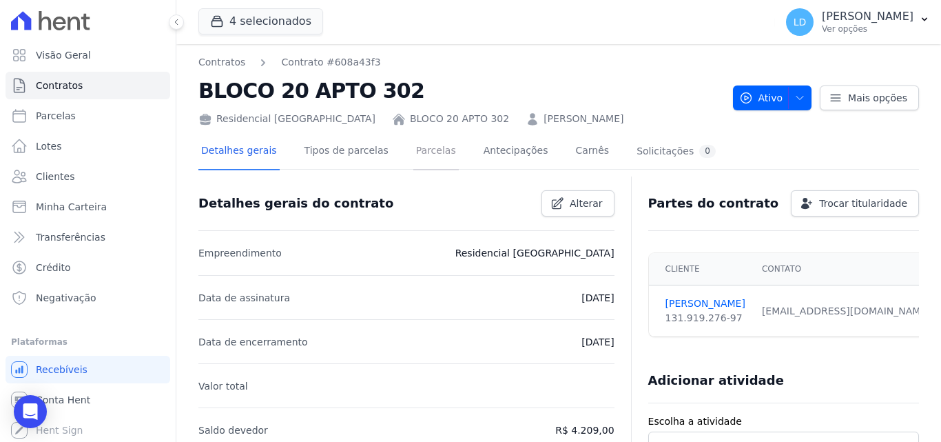
click at [431, 149] on link "Parcelas" at bounding box center [435, 152] width 45 height 37
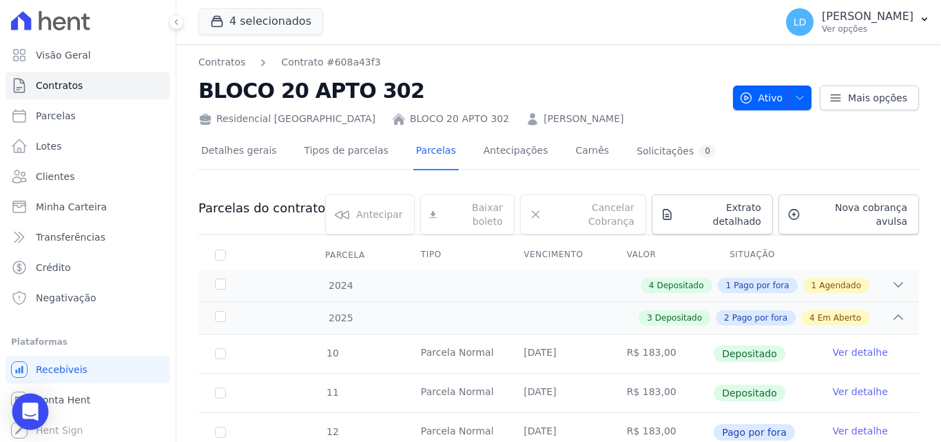
click at [21, 413] on div "Open Intercom Messenger" at bounding box center [30, 411] width 37 height 37
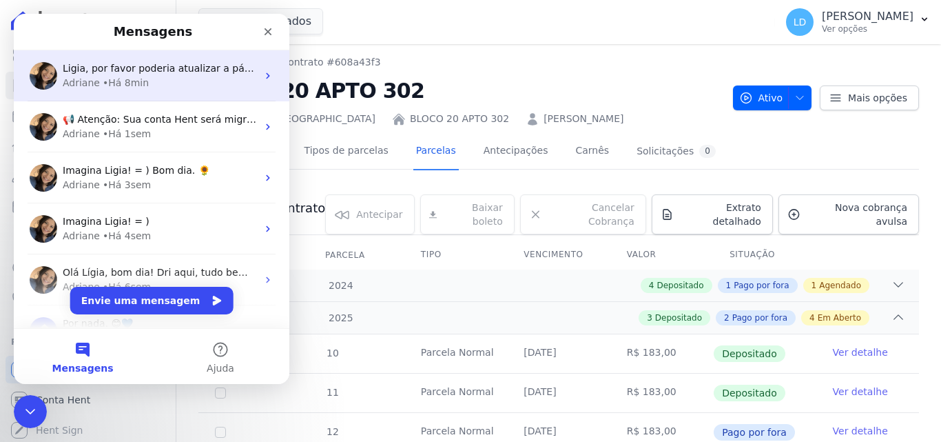
click at [147, 68] on span "Ligia, por favor poderia atualizar a página e confirmar se parcelas sumiram?" at bounding box center [247, 68] width 369 height 11
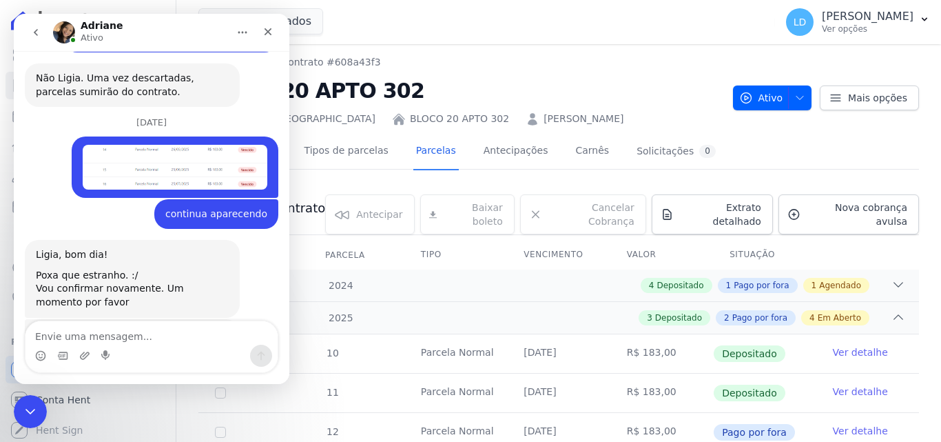
click at [126, 338] on textarea "Envie uma mensagem..." at bounding box center [151, 332] width 252 height 23
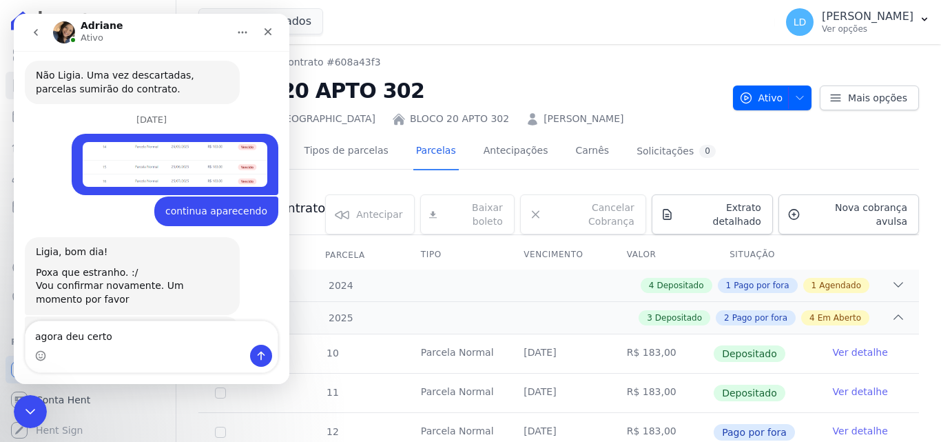
type textarea "agora deu certo"
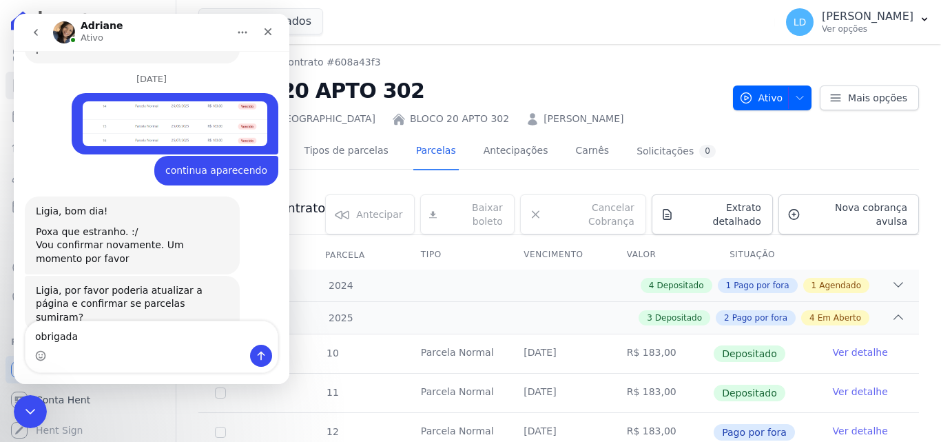
type textarea "obrigadaa"
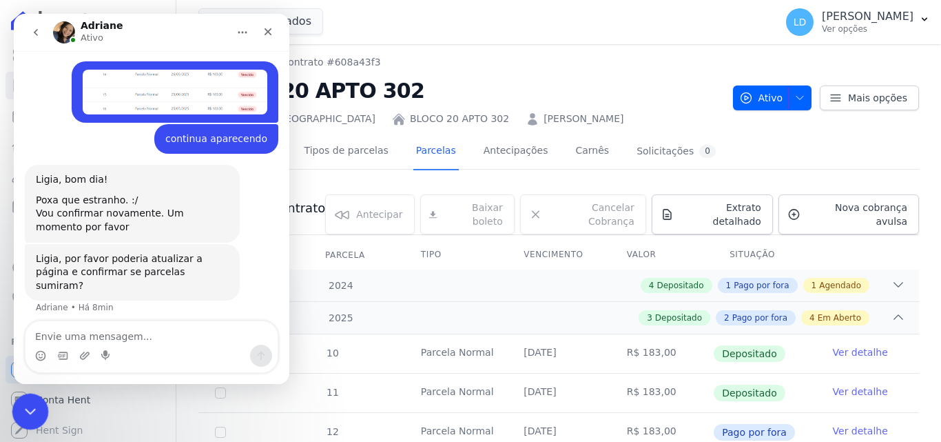
click at [25, 404] on icon "Encerramento do Messenger da Intercom" at bounding box center [28, 409] width 17 height 17
